Goal: Find contact information: Find contact information

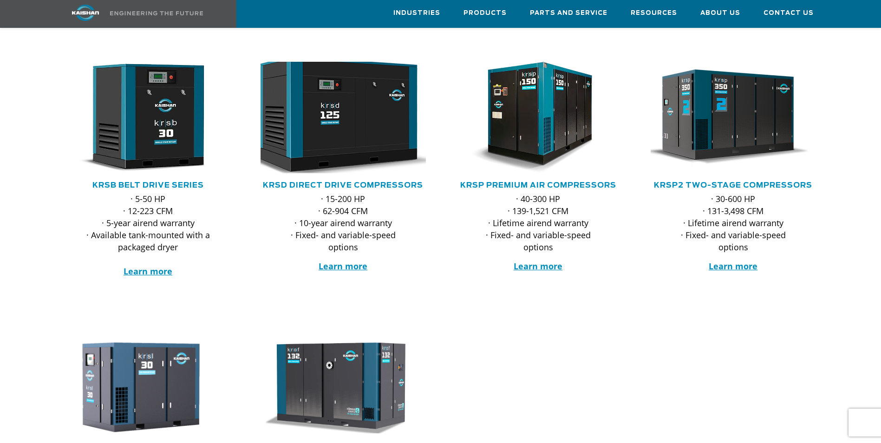
scroll to position [139, 0]
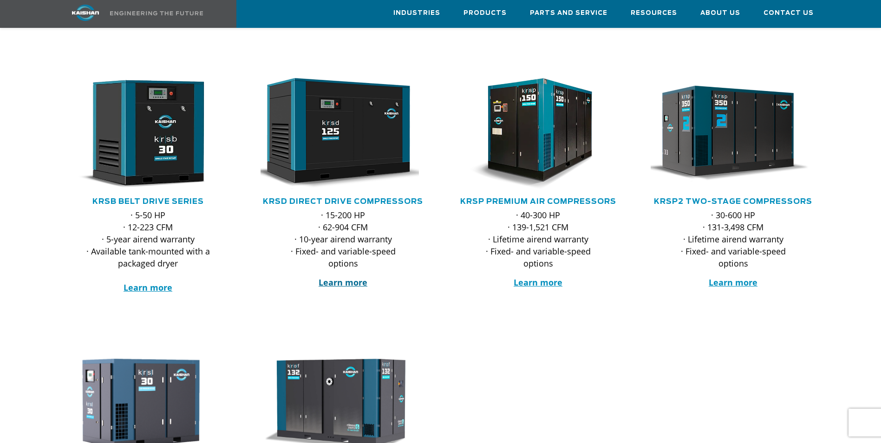
click at [344, 277] on strong "Learn more" at bounding box center [343, 282] width 49 height 11
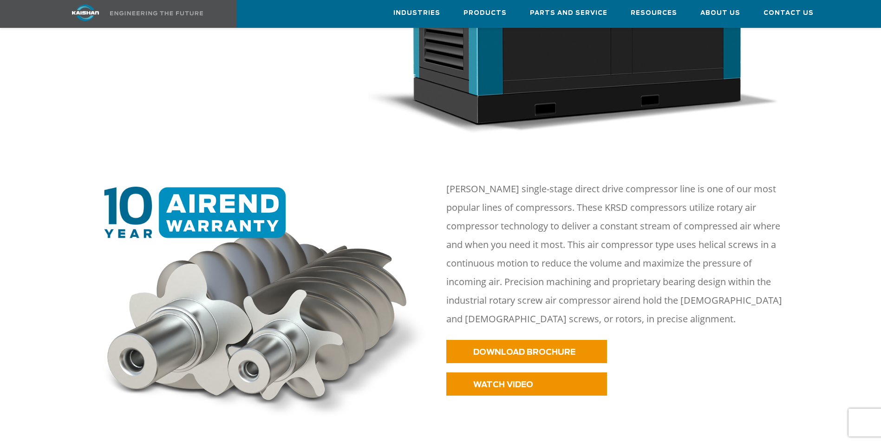
scroll to position [325, 0]
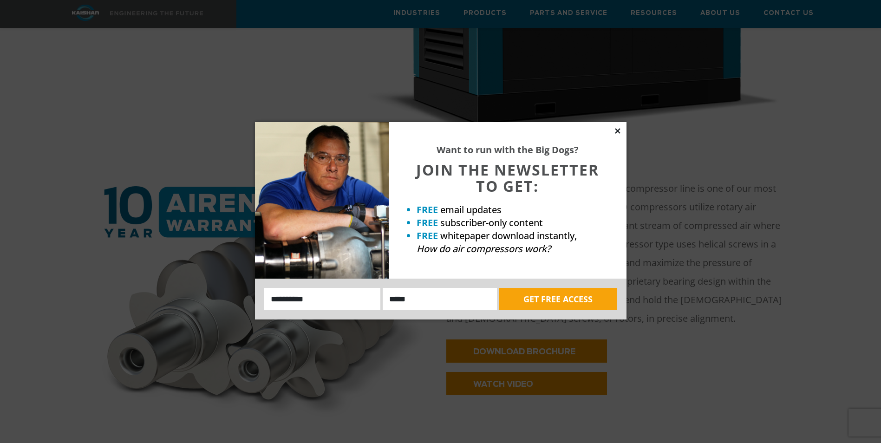
click at [621, 133] on icon at bounding box center [618, 131] width 8 height 8
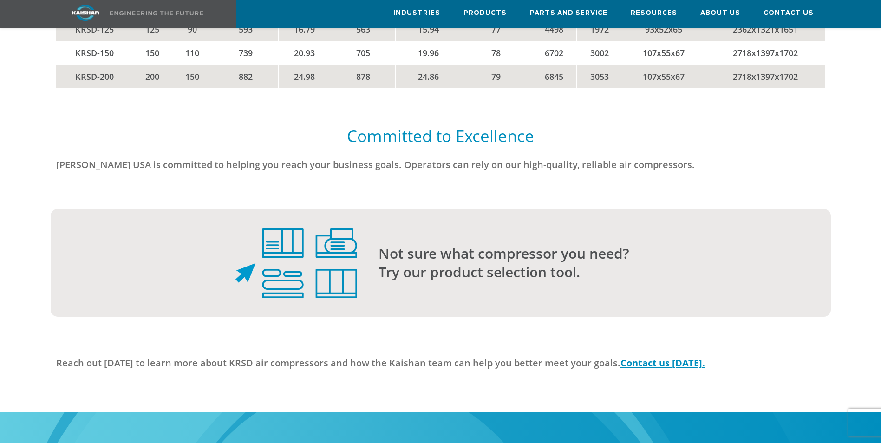
scroll to position [2322, 0]
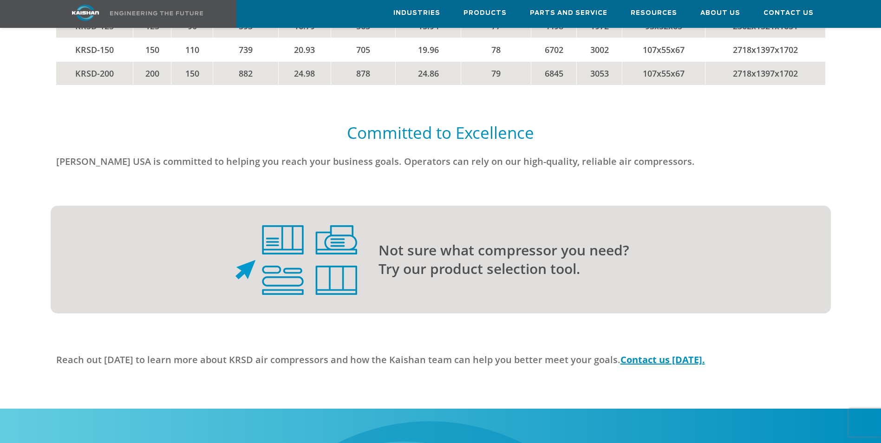
click at [504, 259] on p "Not sure what compressor you need? Try our product selection tool." at bounding box center [586, 259] width 415 height 37
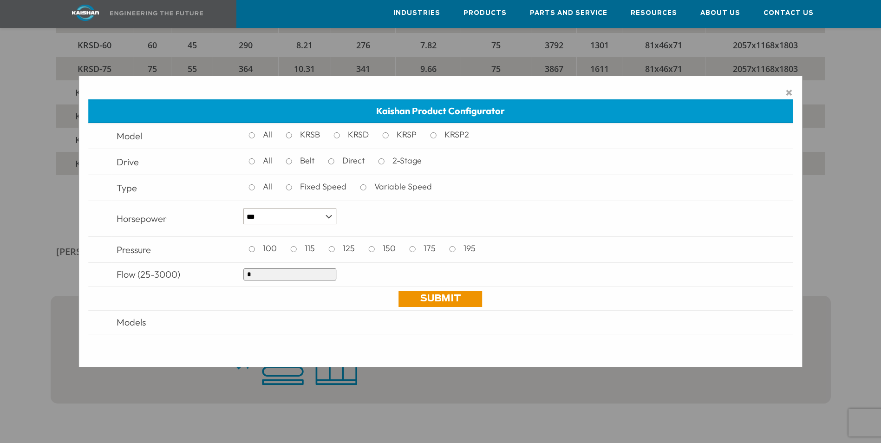
scroll to position [2229, 0]
click at [788, 91] on span "×" at bounding box center [788, 92] width 7 height 14
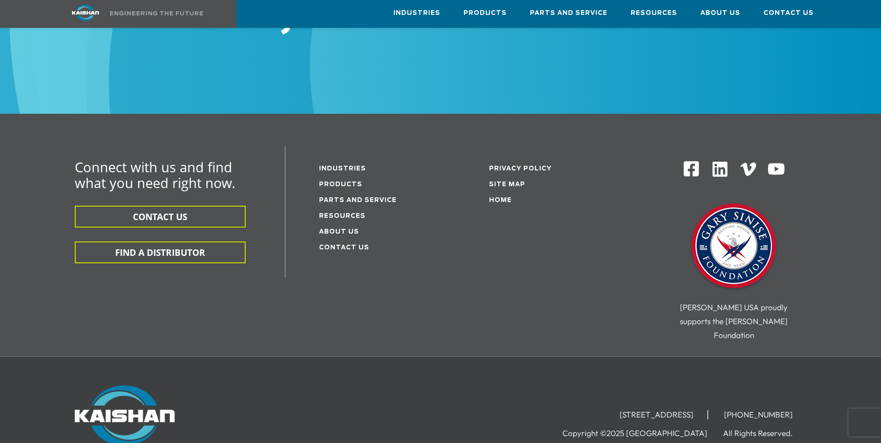
scroll to position [2880, 0]
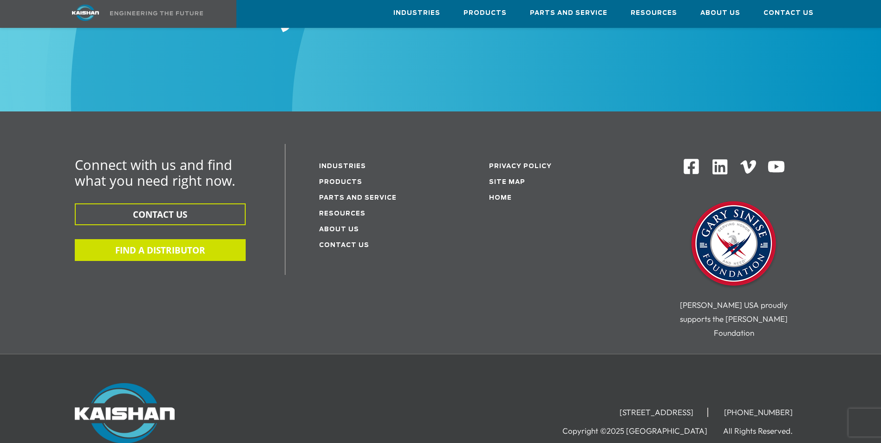
click at [211, 239] on button "FIND A DISTRIBUTOR" at bounding box center [160, 250] width 171 height 22
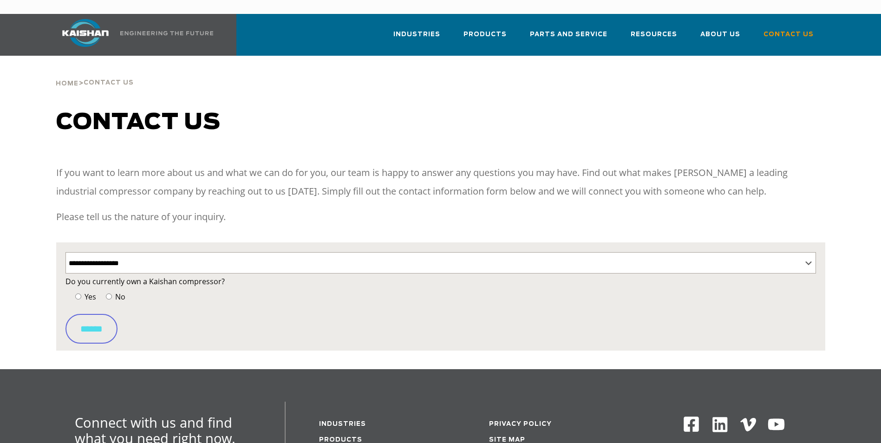
select select "**********"
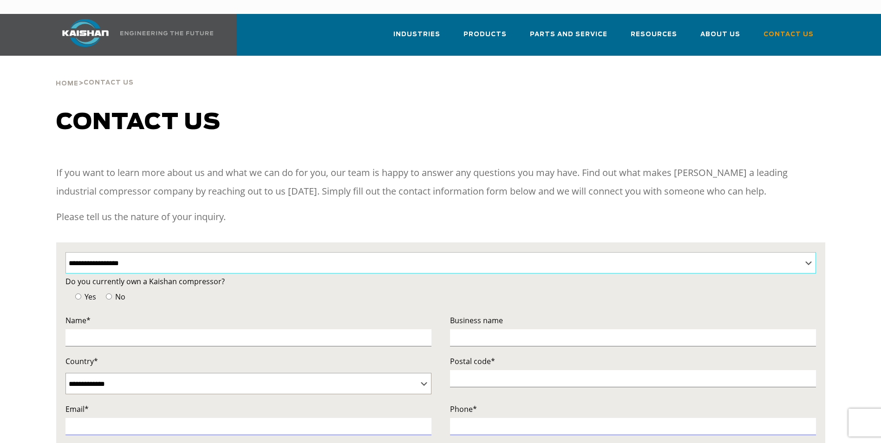
click at [297, 252] on select "**********" at bounding box center [440, 262] width 751 height 21
